Goal: Navigation & Orientation: Understand site structure

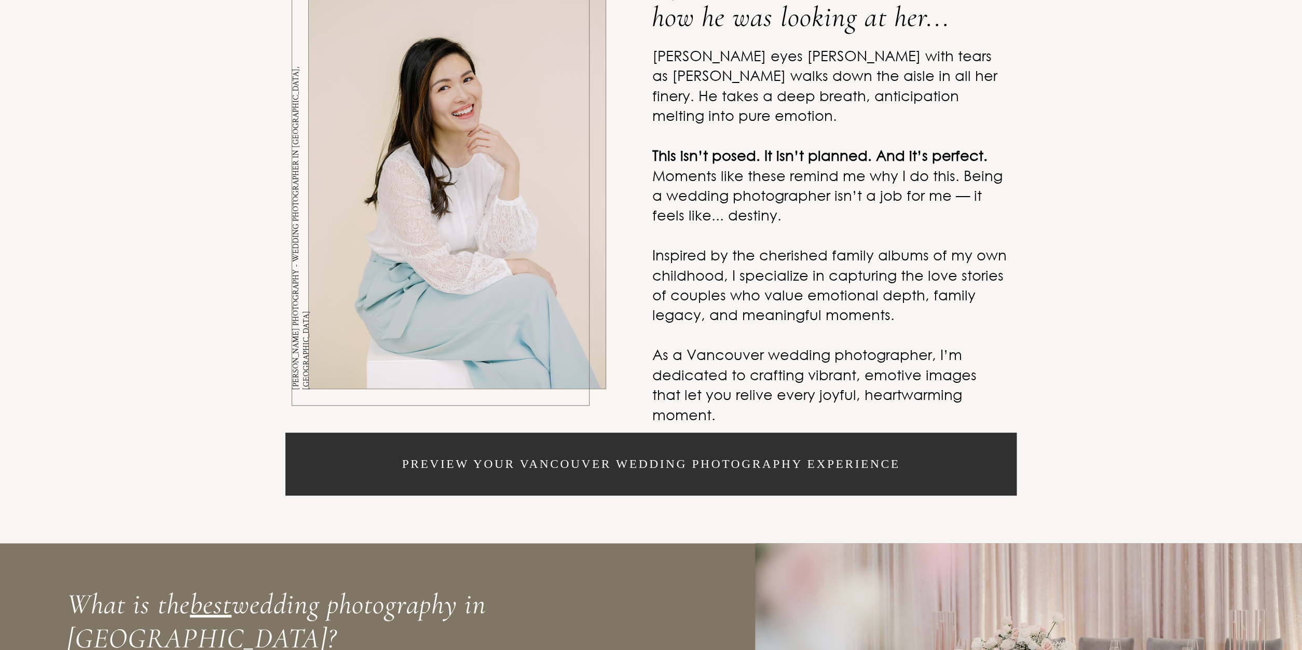
scroll to position [648, 0]
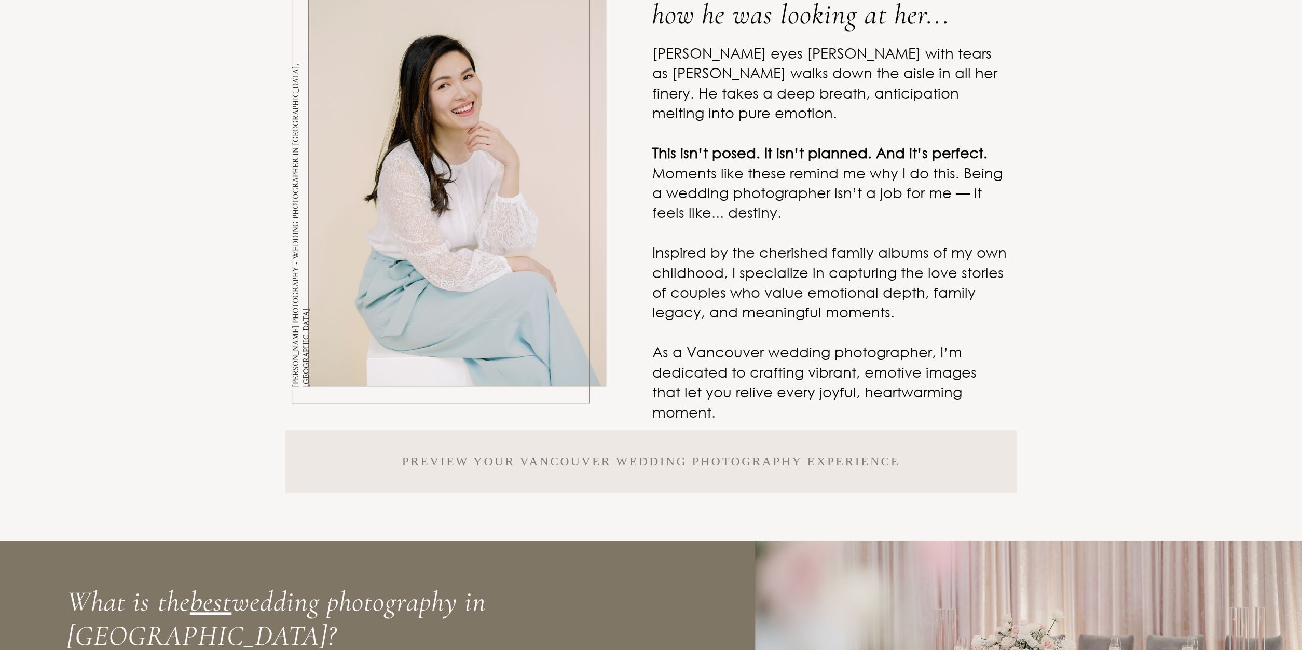
click at [640, 466] on p "Preview your Vancouver Wedding PHOTOGRAPHY experience" at bounding box center [651, 462] width 498 height 12
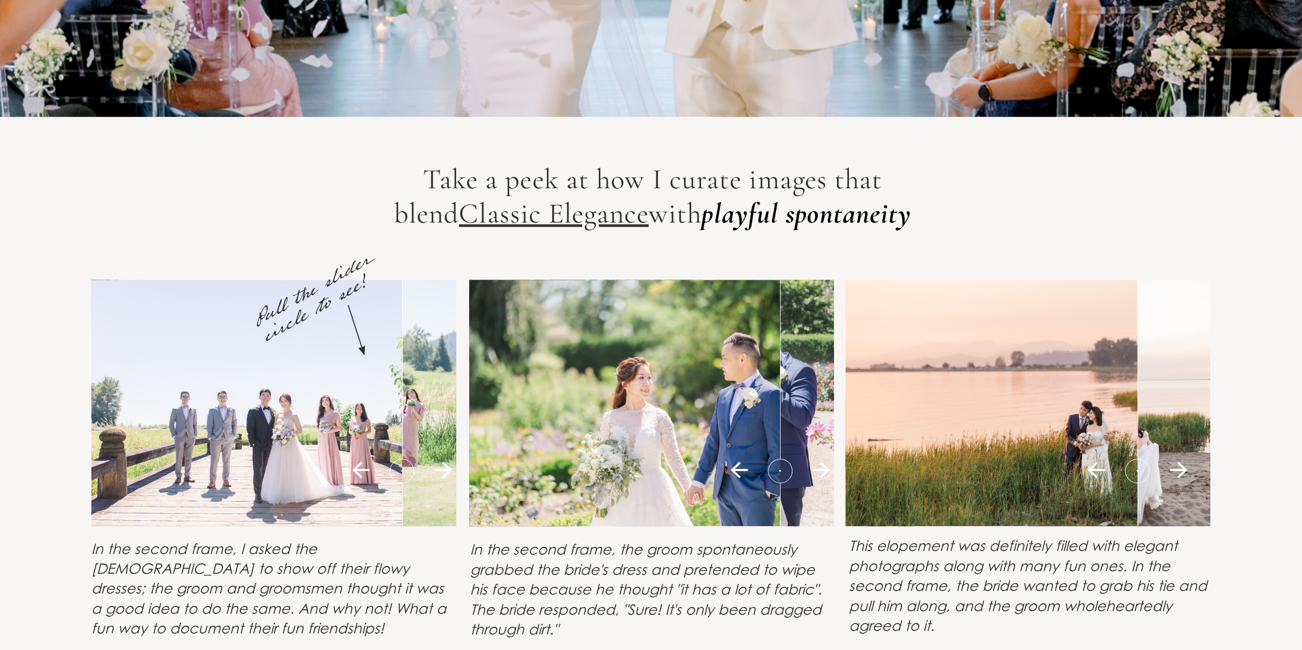
scroll to position [9340, 0]
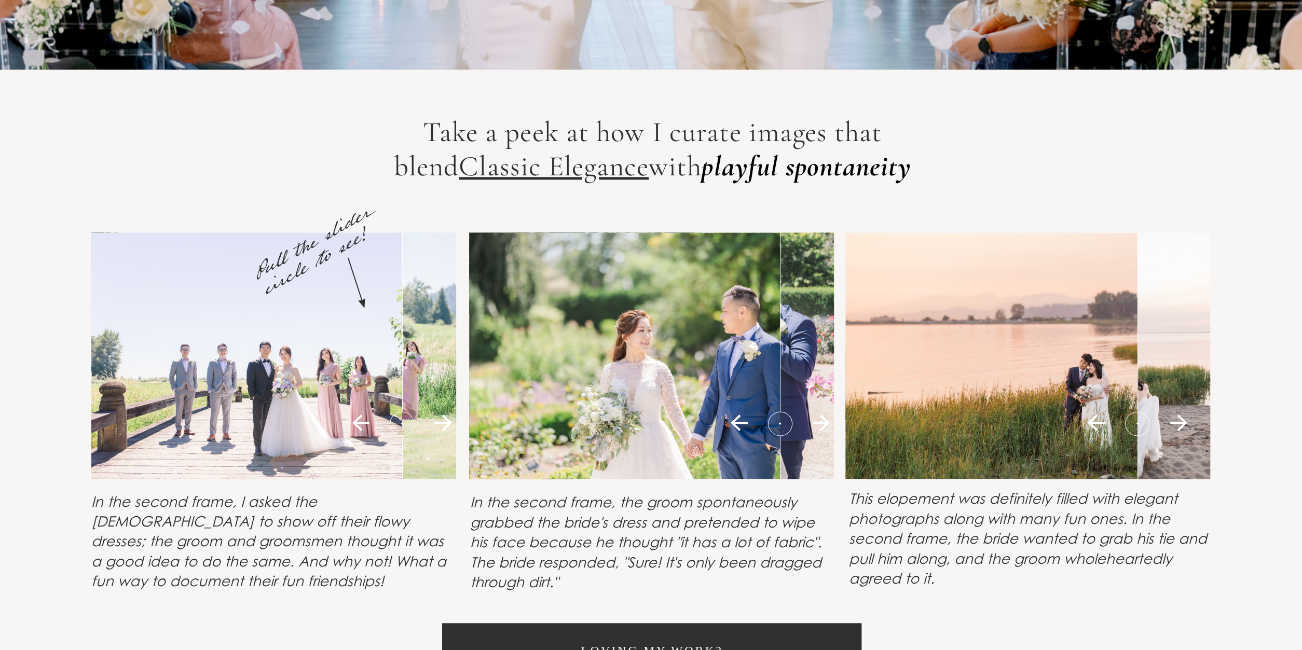
click at [822, 423] on icon at bounding box center [821, 423] width 25 height 24
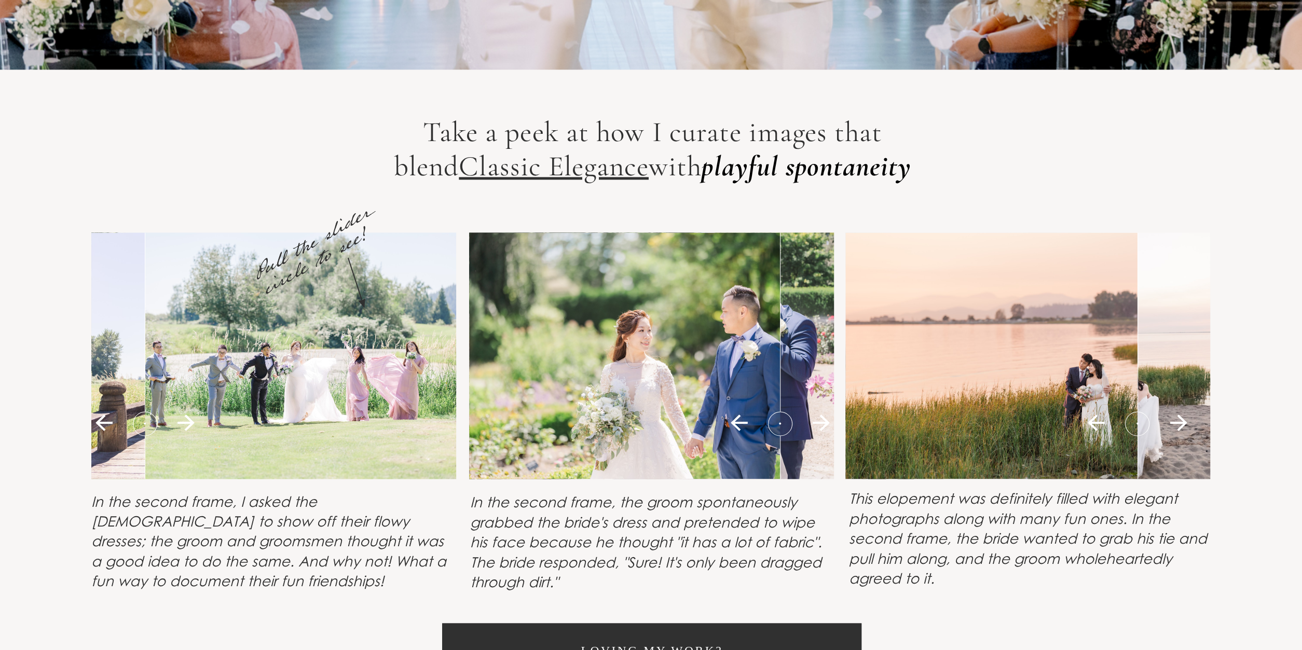
drag, startPoint x: 401, startPoint y: 424, endPoint x: 129, endPoint y: 426, distance: 272.0
click at [129, 426] on div at bounding box center [145, 423] width 108 height 25
drag, startPoint x: 779, startPoint y: 426, endPoint x: 883, endPoint y: 445, distance: 105.6
click at [883, 445] on div "Take a peek at how I curate images that blend Classic Elegance with playful spo…" at bounding box center [651, 403] width 1302 height 667
drag, startPoint x: 1136, startPoint y: 418, endPoint x: 1206, endPoint y: 437, distance: 72.5
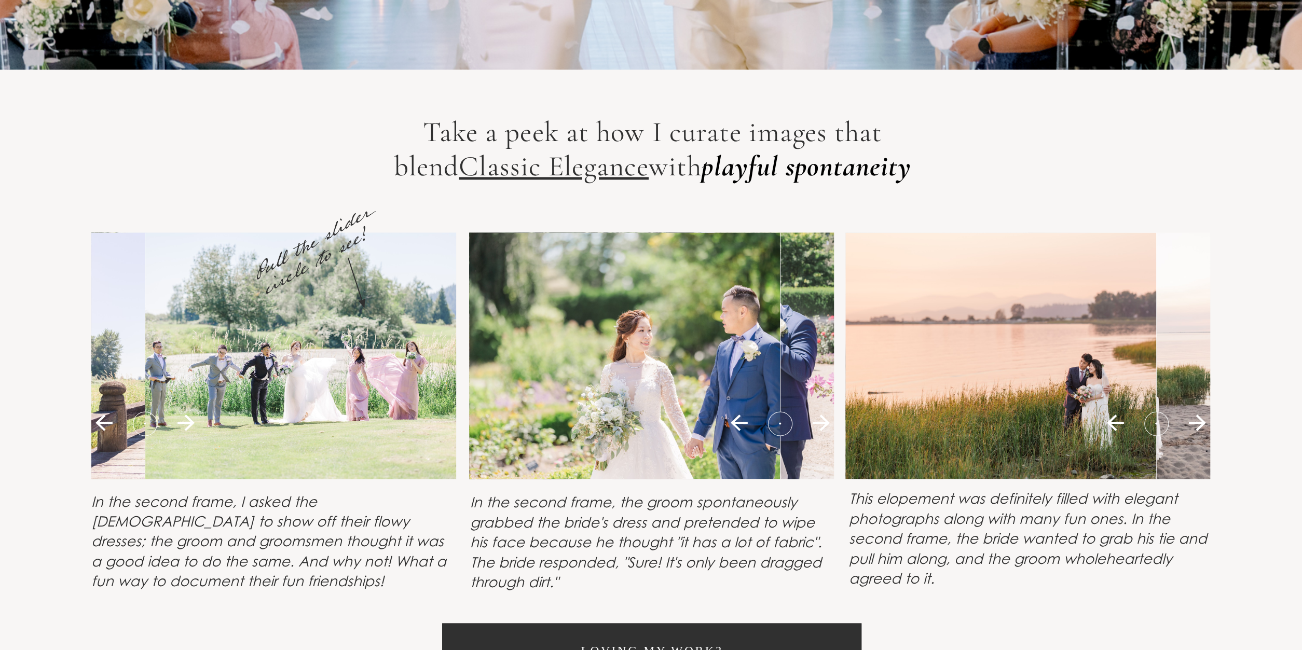
click at [1206, 437] on div at bounding box center [1028, 356] width 365 height 246
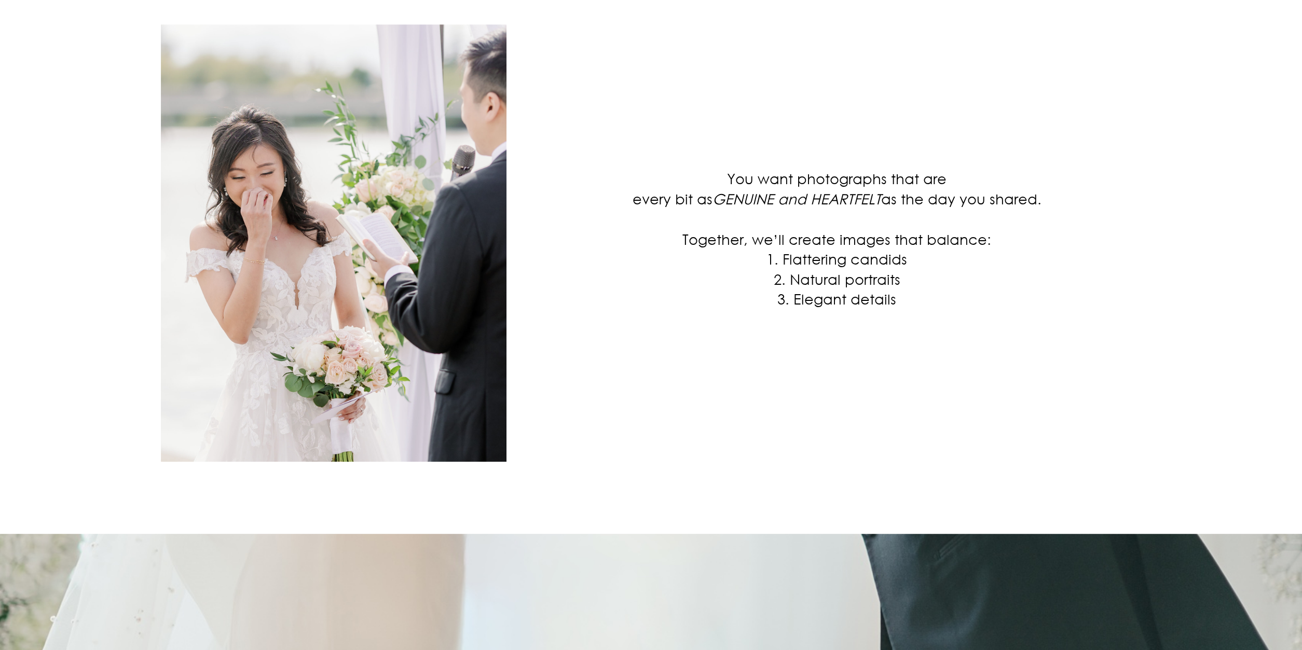
scroll to position [0, 0]
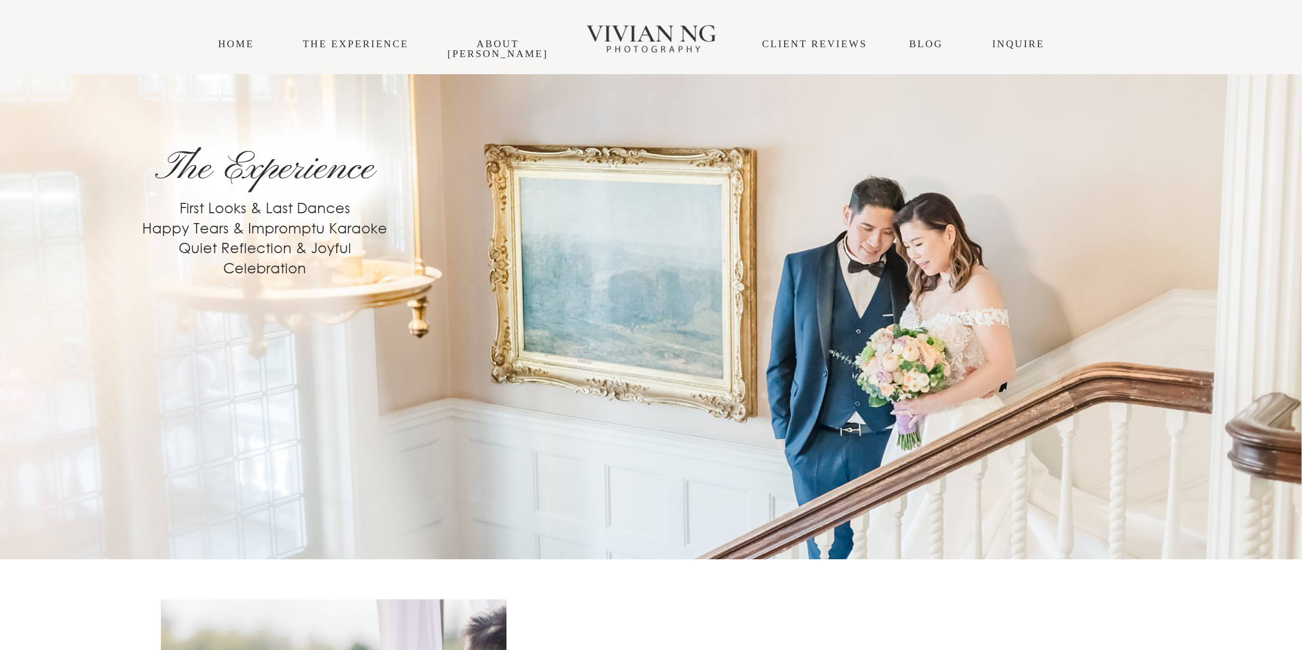
click at [486, 51] on div "THE EXPERIENCE About Vivian Blog INQUIRE HOME CLIENT REVIEWS" at bounding box center [651, 37] width 1302 height 74
click at [492, 46] on link "About [PERSON_NAME]" at bounding box center [497, 48] width 101 height 21
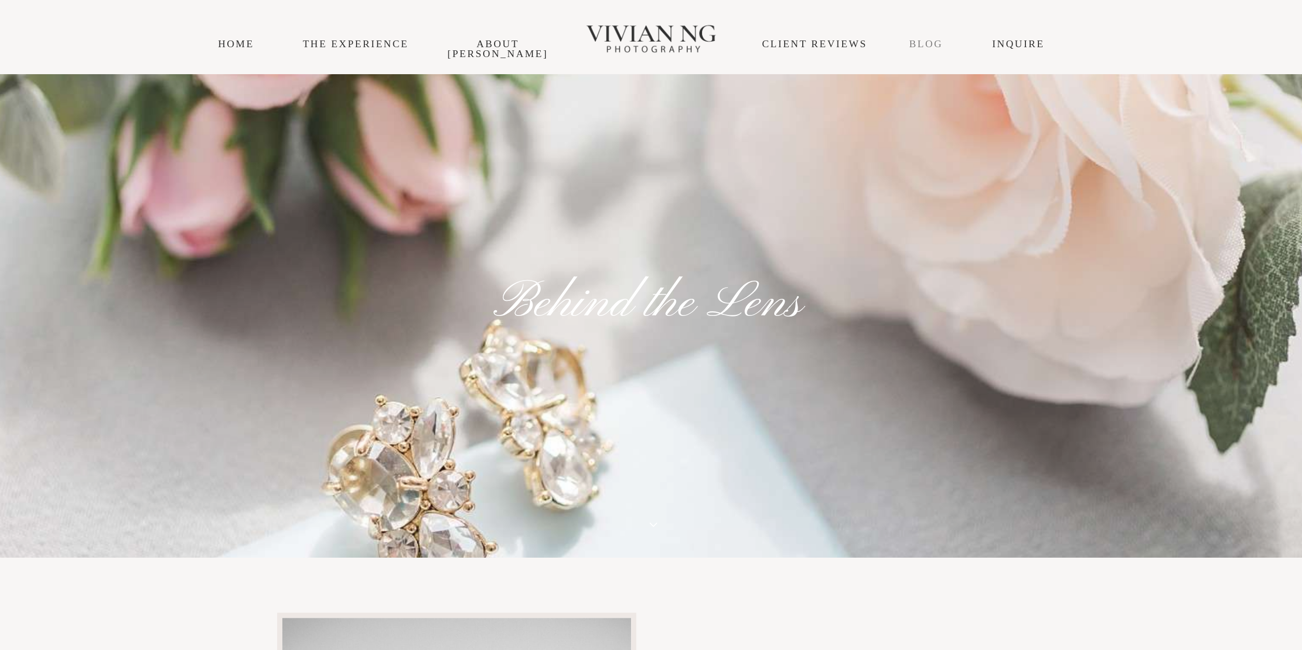
click at [918, 40] on link "Blog" at bounding box center [926, 43] width 34 height 11
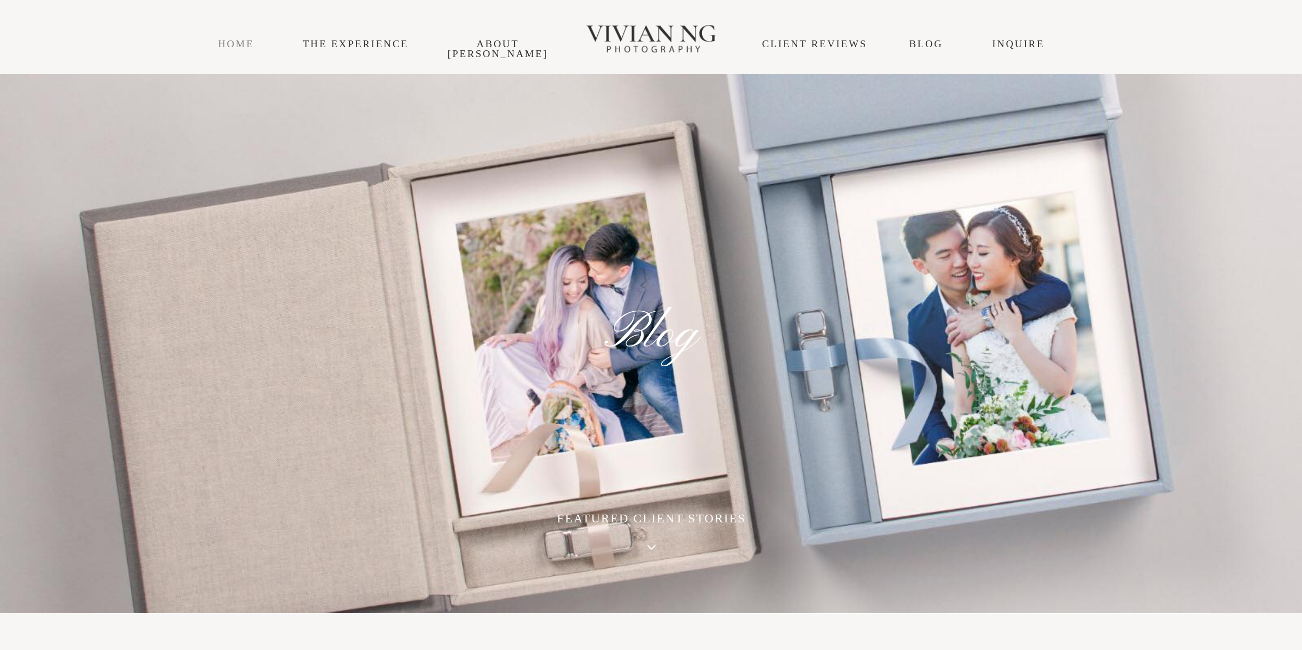
drag, startPoint x: 238, startPoint y: 44, endPoint x: 244, endPoint y: 44, distance: 5.7
click at [240, 44] on link "HOME" at bounding box center [236, 43] width 36 height 11
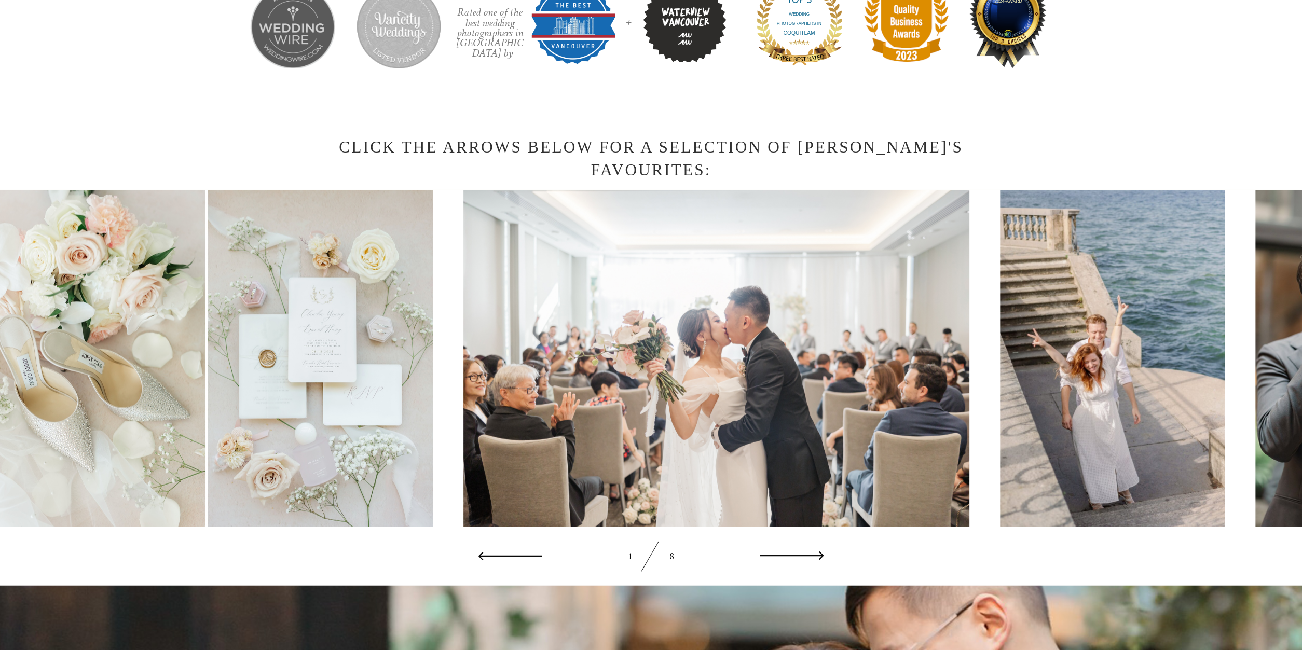
scroll to position [2159, 0]
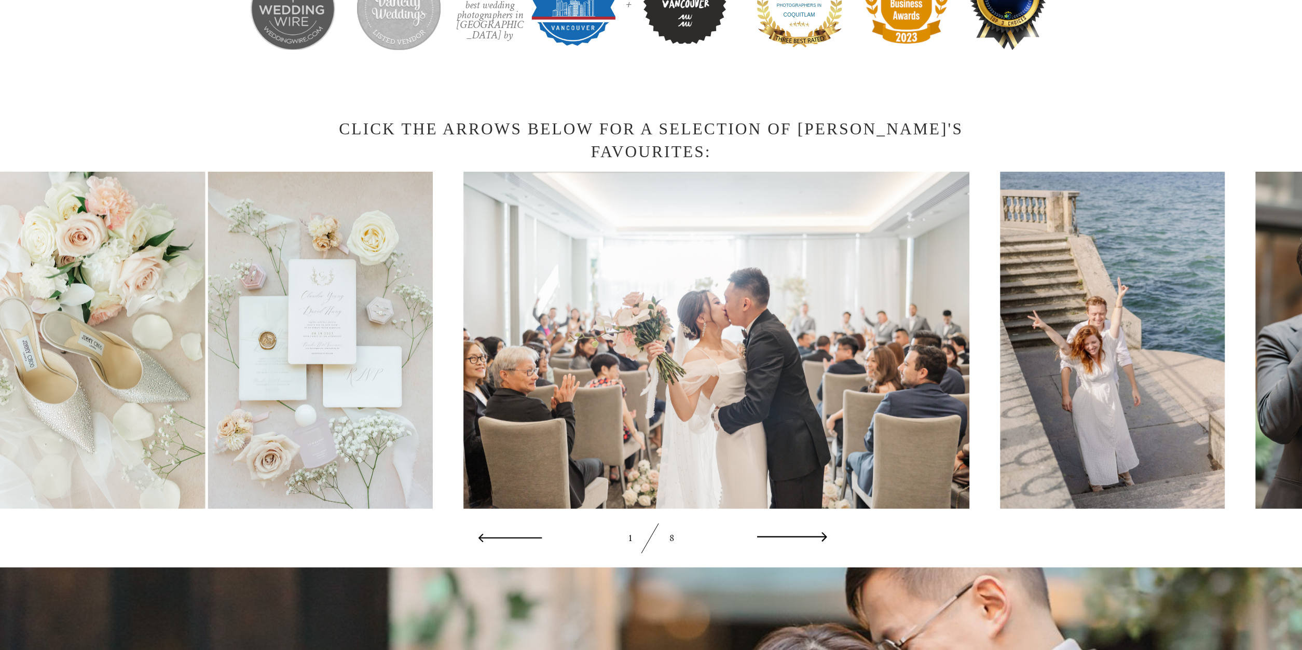
click at [807, 540] on icon at bounding box center [792, 538] width 70 height 23
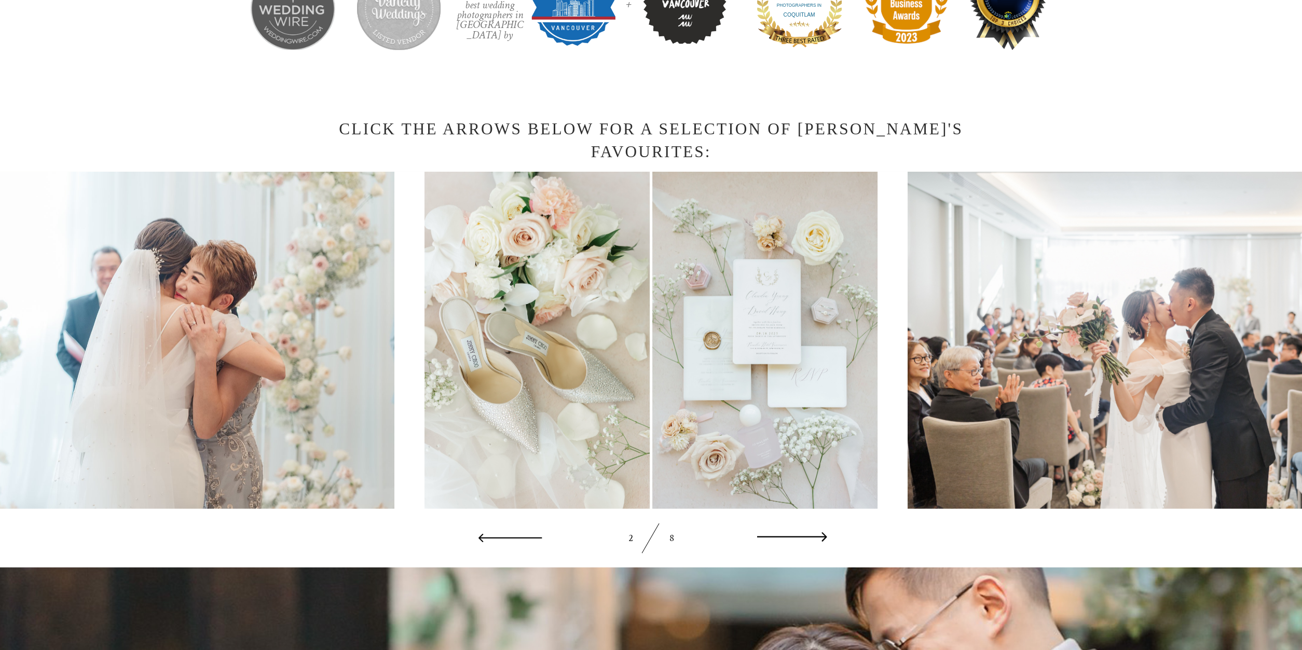
click at [807, 540] on icon at bounding box center [792, 538] width 70 height 23
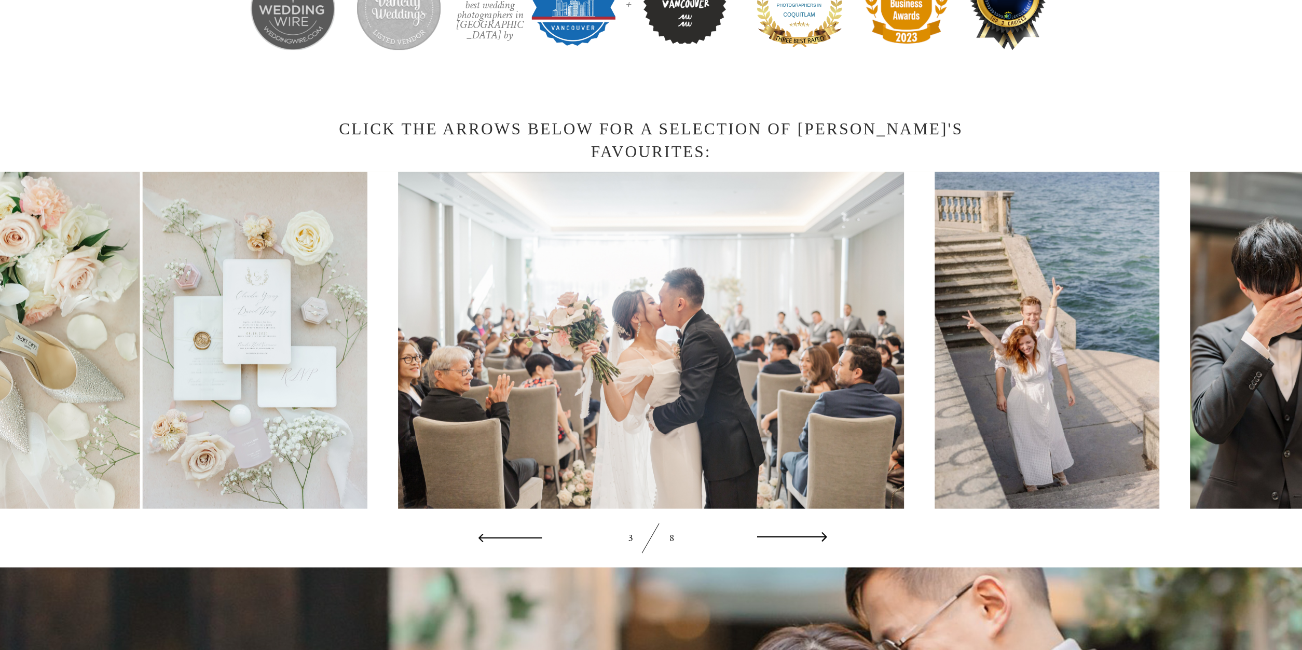
click at [807, 540] on icon at bounding box center [792, 538] width 70 height 23
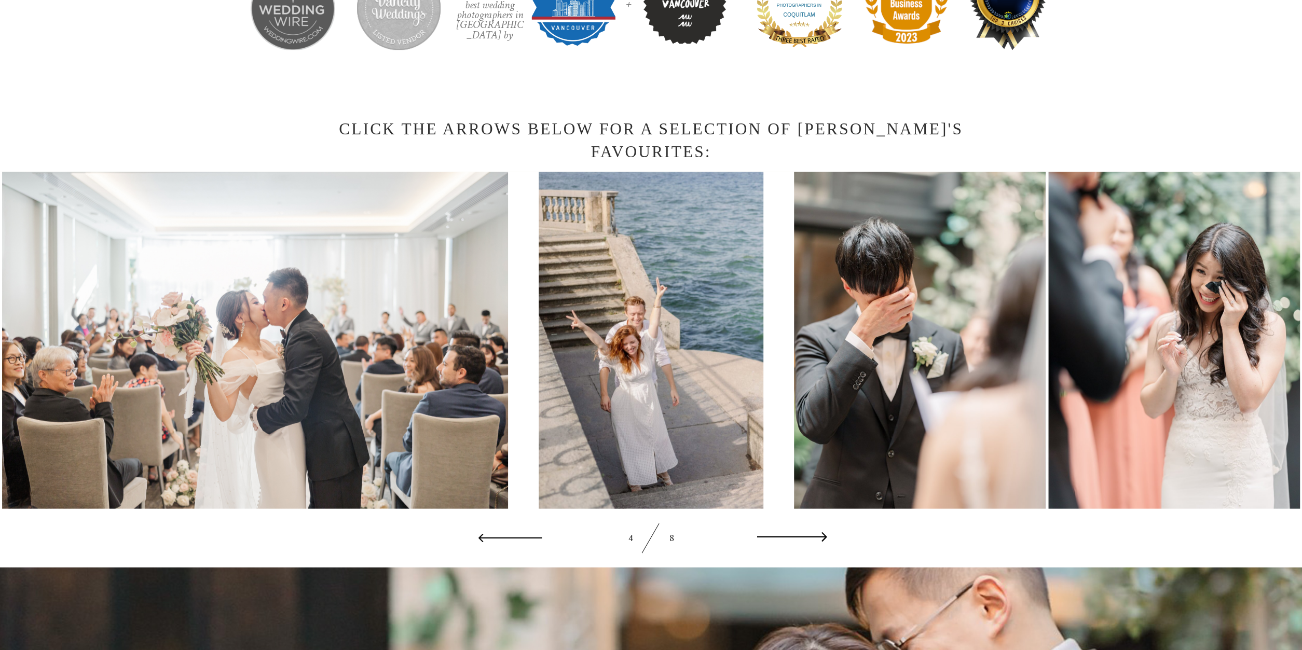
click at [807, 540] on icon at bounding box center [792, 538] width 70 height 23
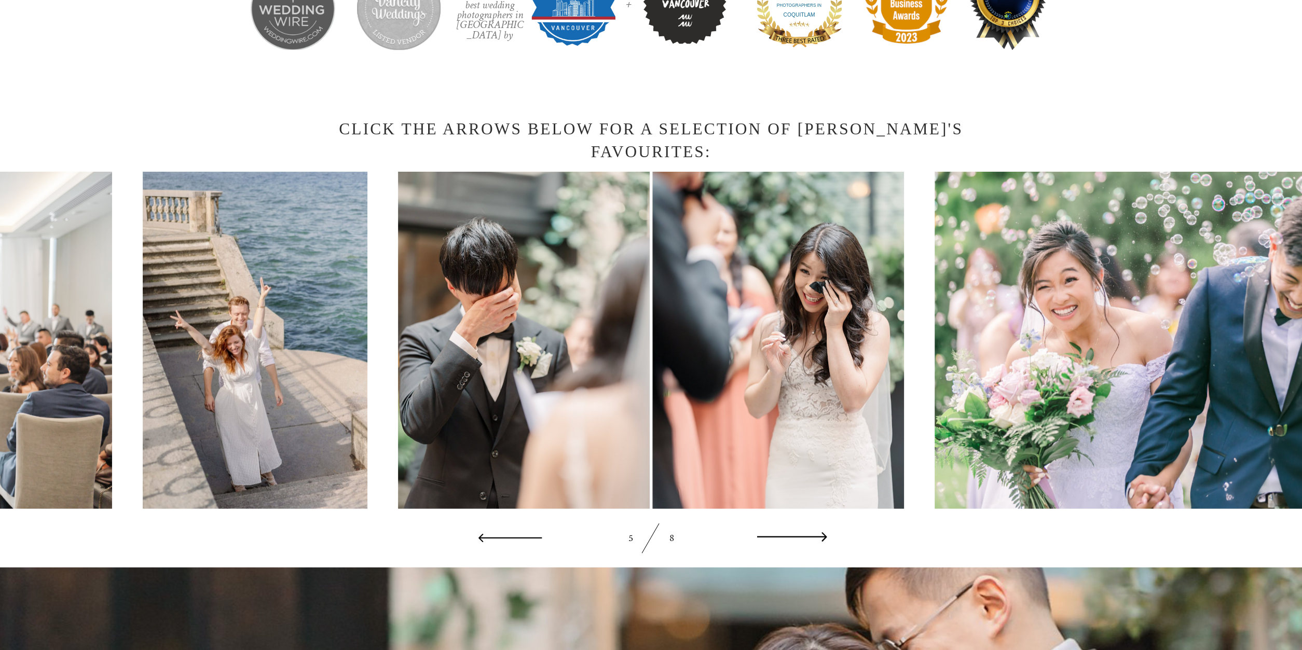
click at [807, 540] on icon at bounding box center [792, 538] width 70 height 23
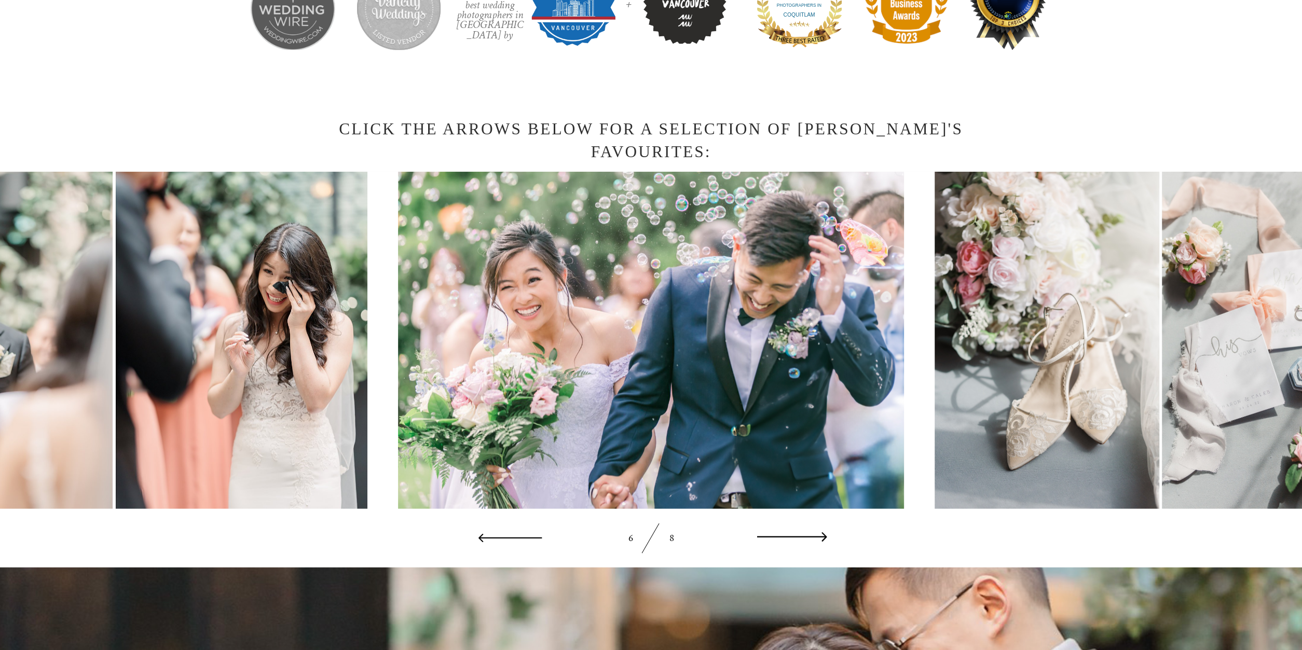
click at [807, 540] on icon at bounding box center [792, 538] width 70 height 23
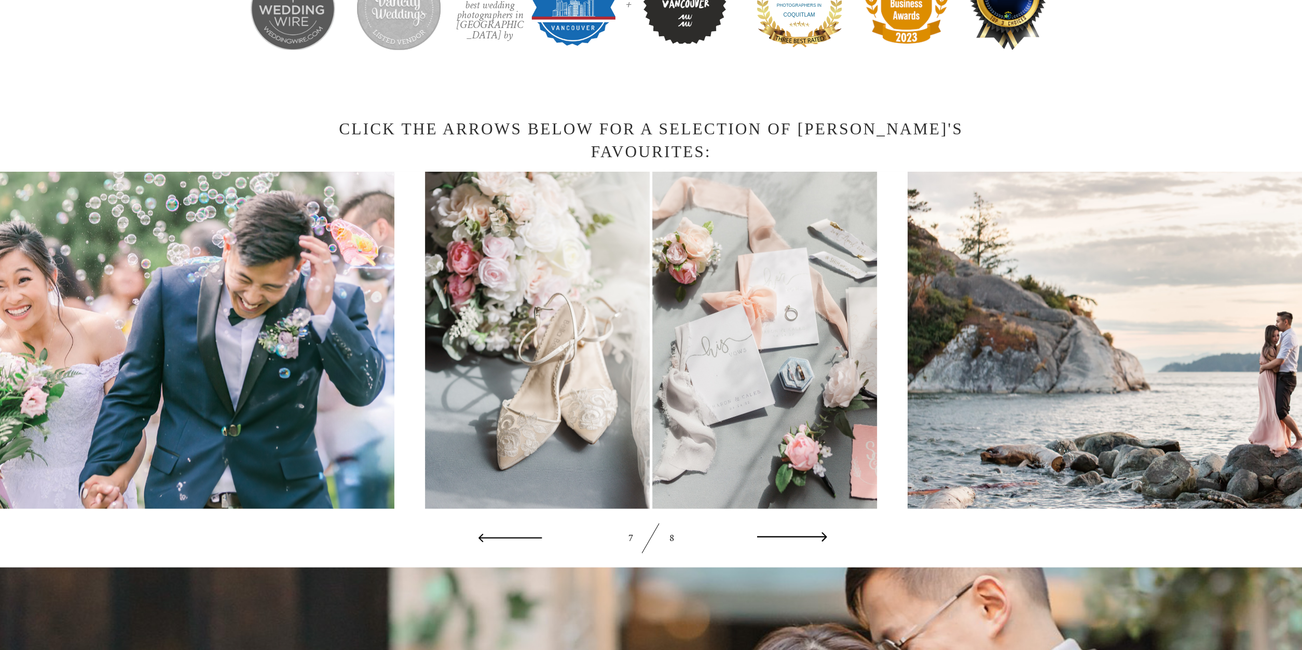
click at [807, 540] on icon at bounding box center [792, 538] width 70 height 23
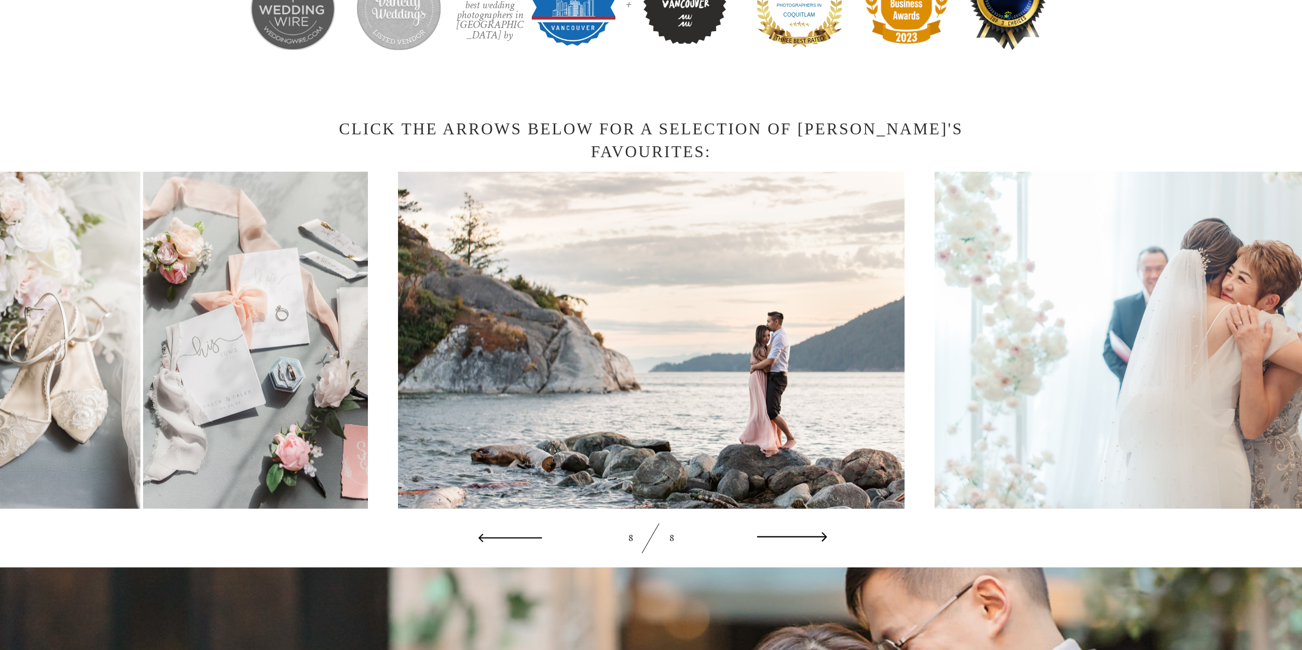
click at [807, 540] on icon at bounding box center [792, 538] width 70 height 23
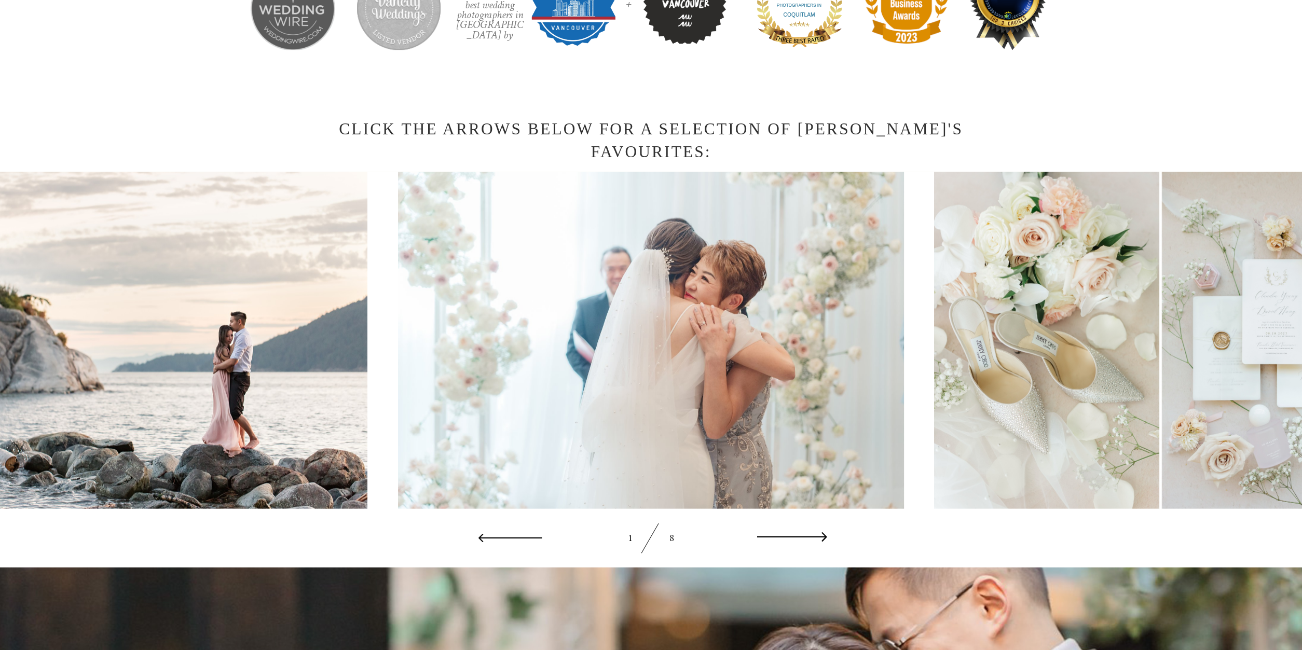
click at [807, 540] on icon at bounding box center [792, 538] width 70 height 23
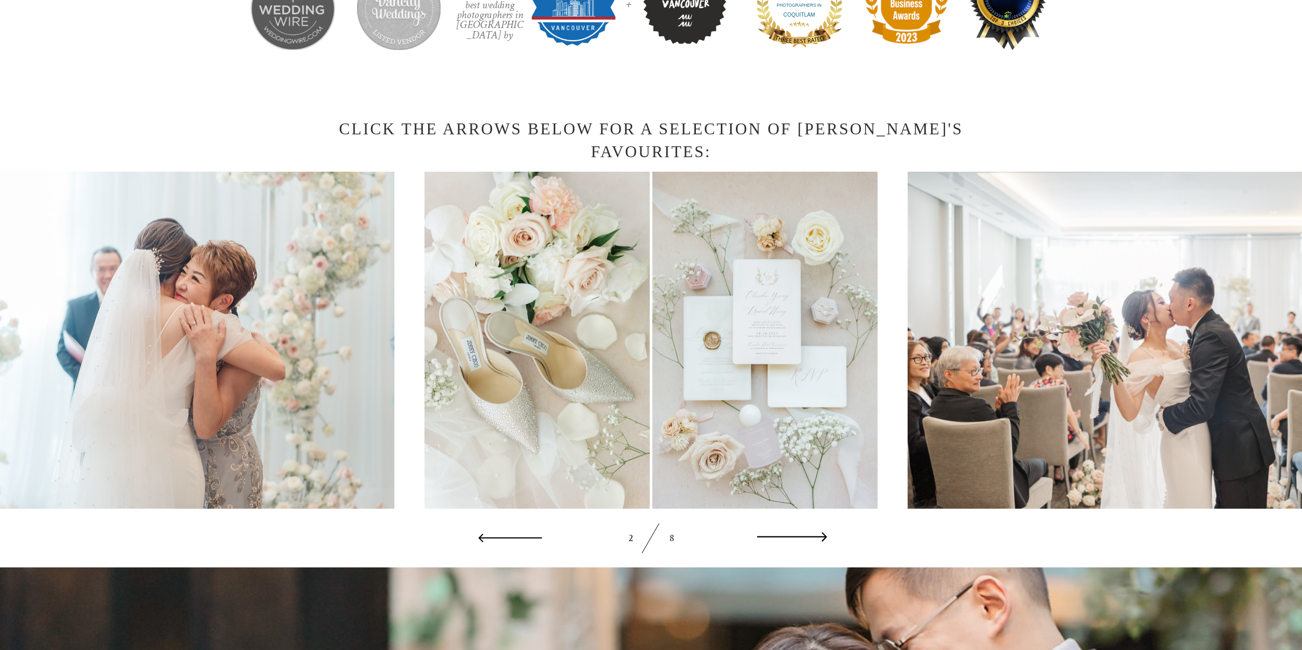
click at [807, 540] on icon at bounding box center [792, 538] width 70 height 23
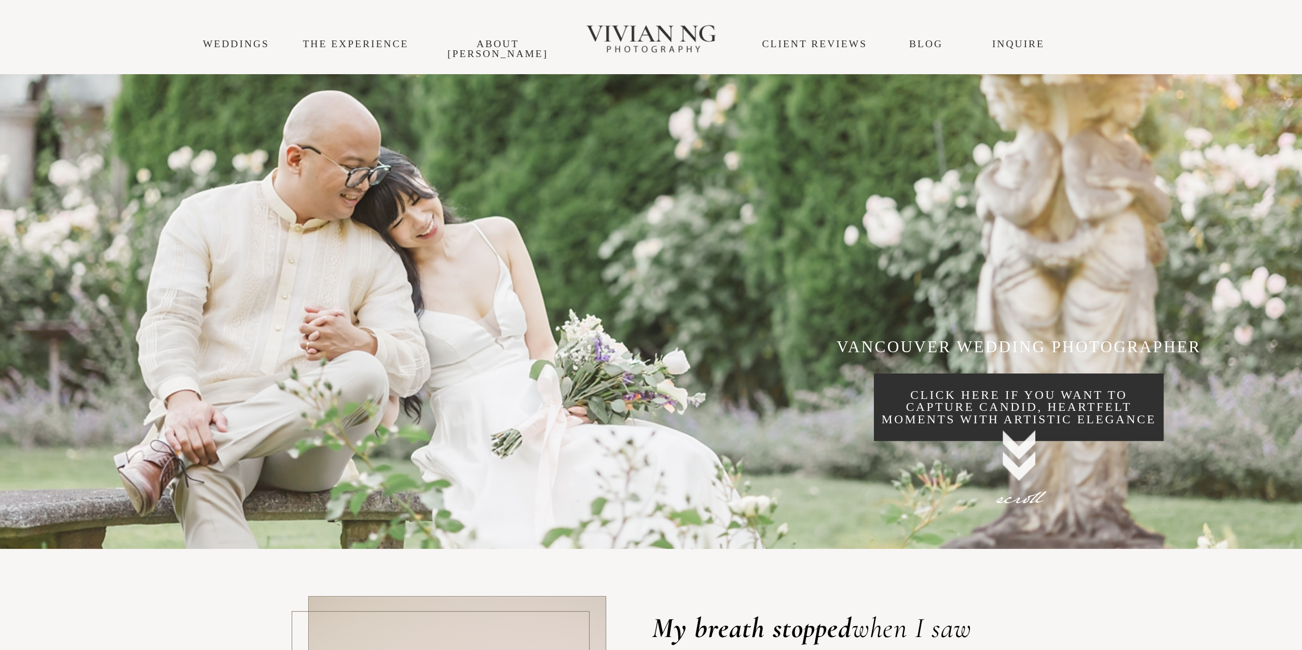
scroll to position [0, 0]
click at [247, 50] on div "THE EXPERIENCE About [PERSON_NAME] Blog INQUIRE WEDDINGS CLIENT REVIEWS" at bounding box center [651, 37] width 1302 height 74
